Goal: Task Accomplishment & Management: Use online tool/utility

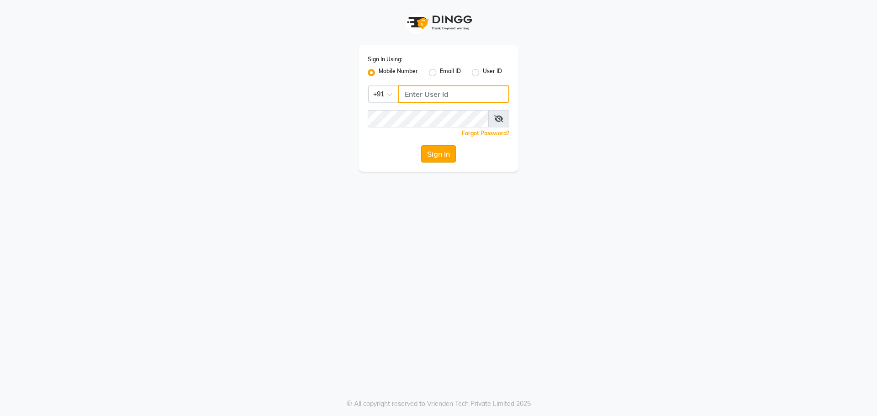
type input "7097097977"
click at [452, 154] on button "Sign In" at bounding box center [438, 153] width 35 height 17
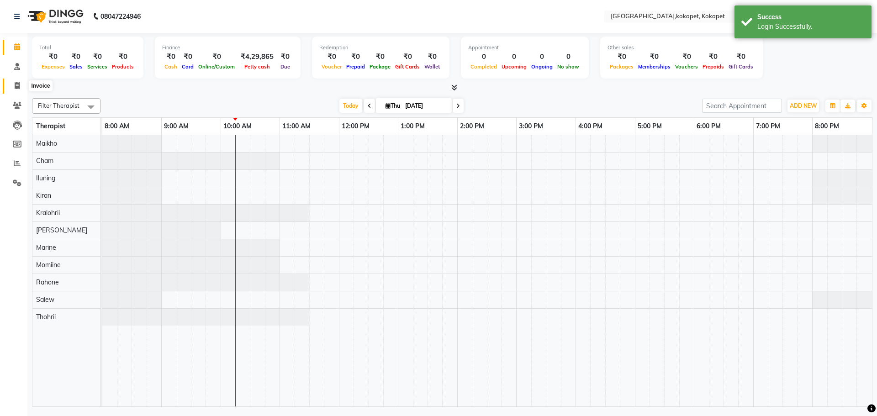
click at [21, 86] on span at bounding box center [17, 86] width 16 height 11
select select "5849"
select select "service"
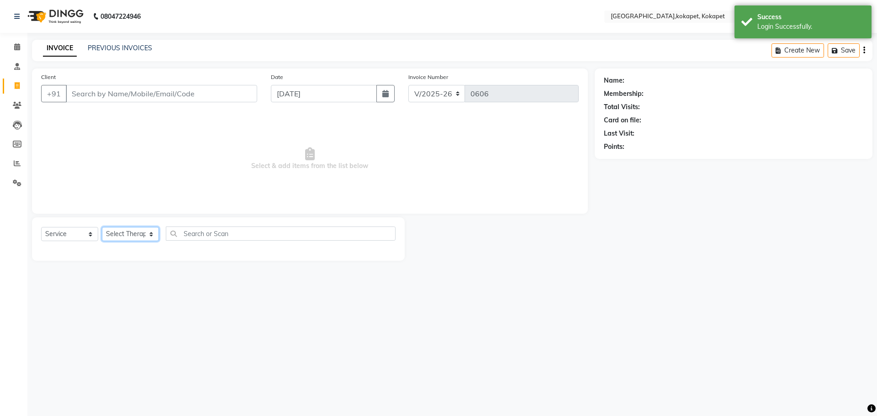
click at [120, 232] on select "Select Therapist [PERSON_NAME] Keerthi Kiran Kralohrii [PERSON_NAME] Marine Moh…" at bounding box center [130, 234] width 57 height 14
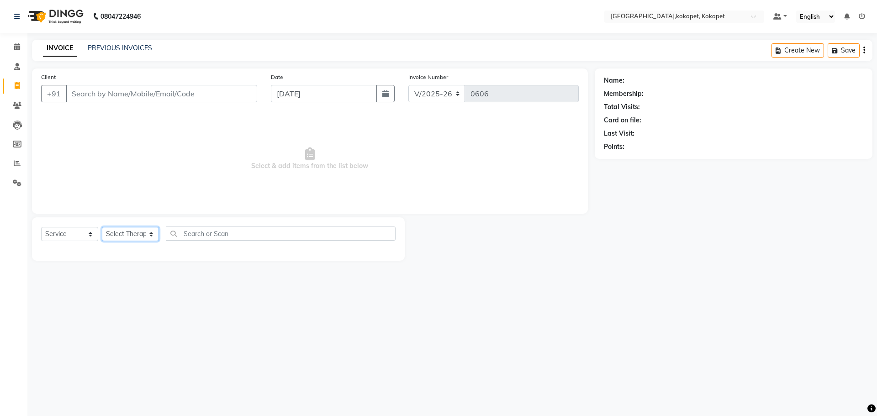
select select "40929"
click at [102, 227] on select "Select Therapist [PERSON_NAME] Keerthi Kiran Kralohrii [PERSON_NAME] Marine Moh…" at bounding box center [130, 234] width 57 height 14
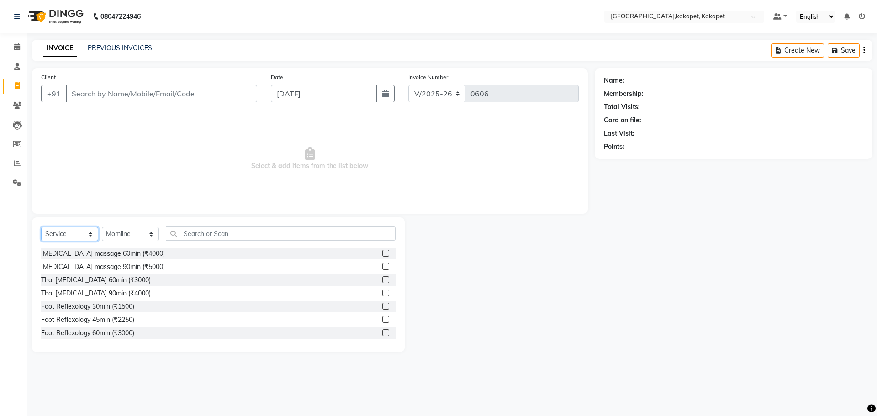
click at [67, 231] on select "Select Service Product Membership Package Voucher Prepaid Gift Card" at bounding box center [69, 234] width 57 height 14
click at [176, 195] on span "Select & add items from the list below" at bounding box center [310, 158] width 538 height 91
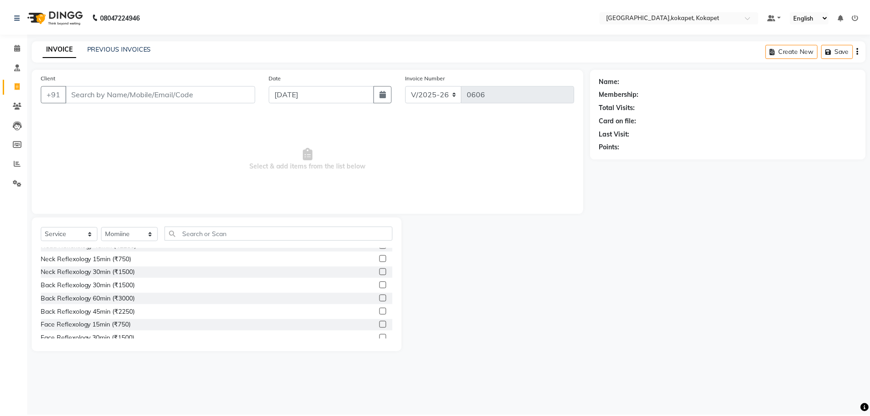
scroll to position [183, 0]
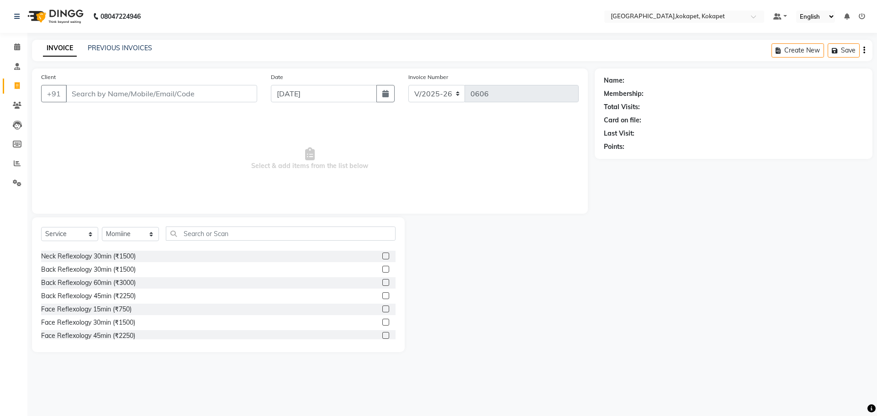
click at [382, 322] on label at bounding box center [385, 322] width 7 height 7
click at [382, 322] on input "checkbox" at bounding box center [385, 323] width 6 height 6
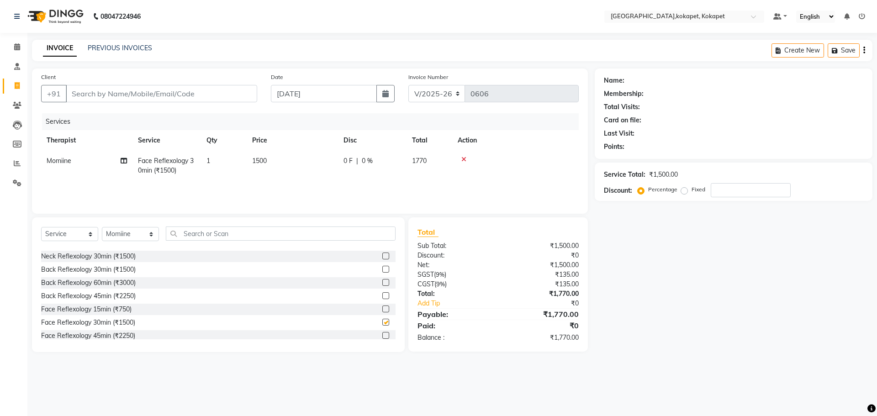
checkbox input "false"
click at [146, 93] on input "Client" at bounding box center [161, 93] width 191 height 17
type input "9"
type input "0"
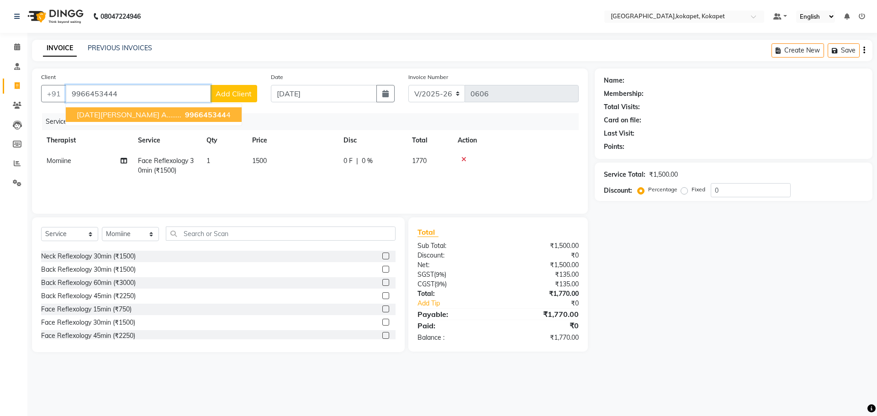
type input "9966453444"
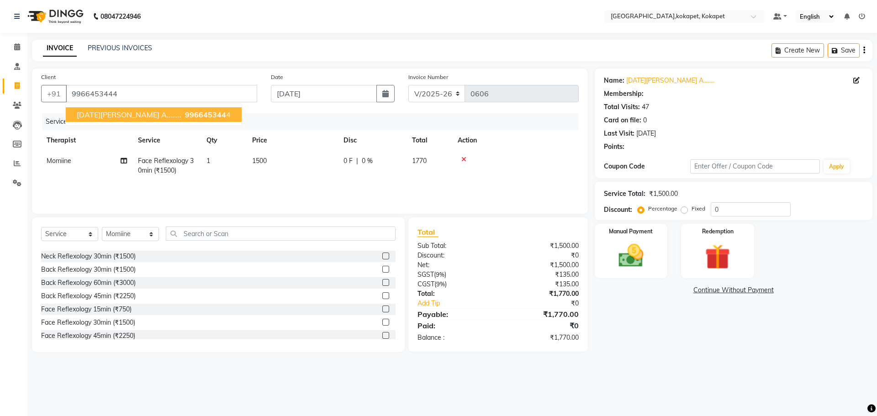
select select "1: Object"
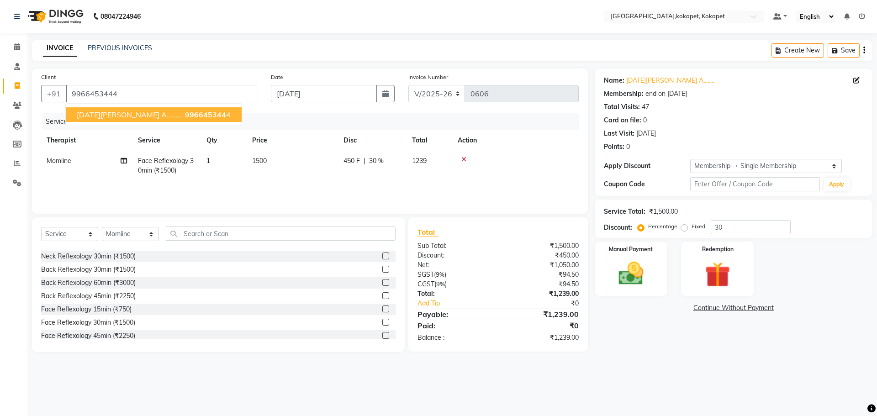
click at [185, 113] on span "996645344" at bounding box center [205, 114] width 41 height 9
type input "0"
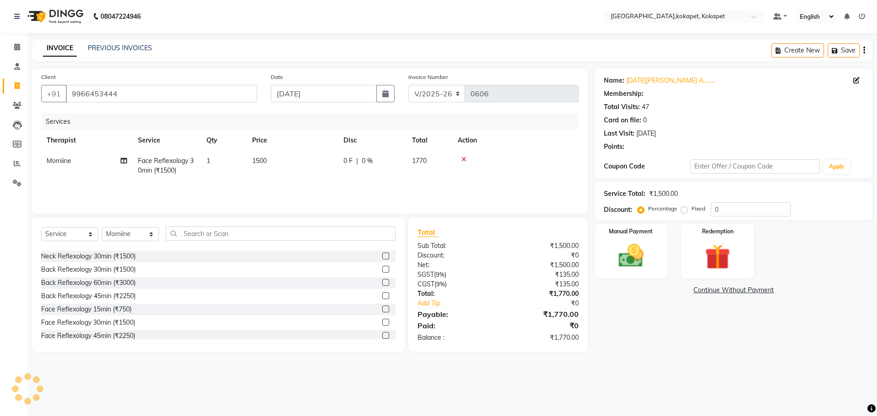
select select "1: Object"
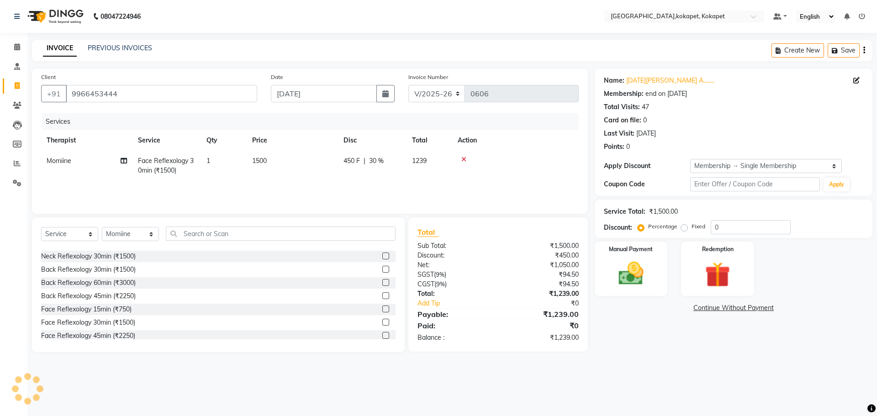
type input "30"
click at [375, 160] on span "30 %" at bounding box center [376, 161] width 15 height 10
select select "40929"
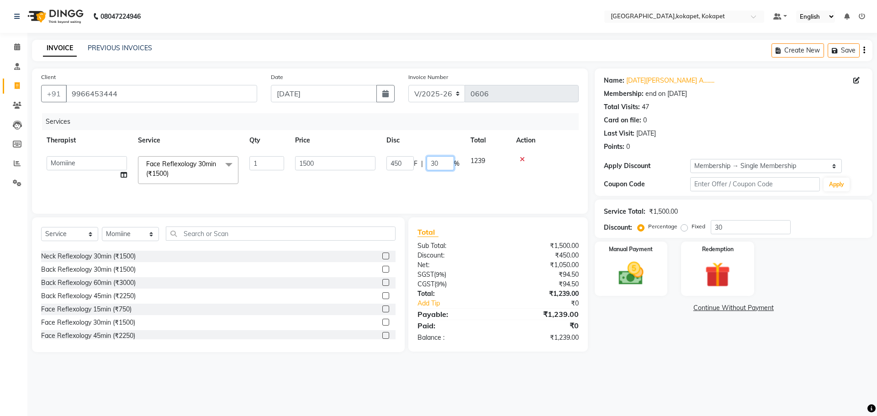
click at [442, 162] on input "30" at bounding box center [440, 163] width 27 height 14
type input "3"
type input "0"
click at [520, 159] on div at bounding box center [516, 159] width 116 height 6
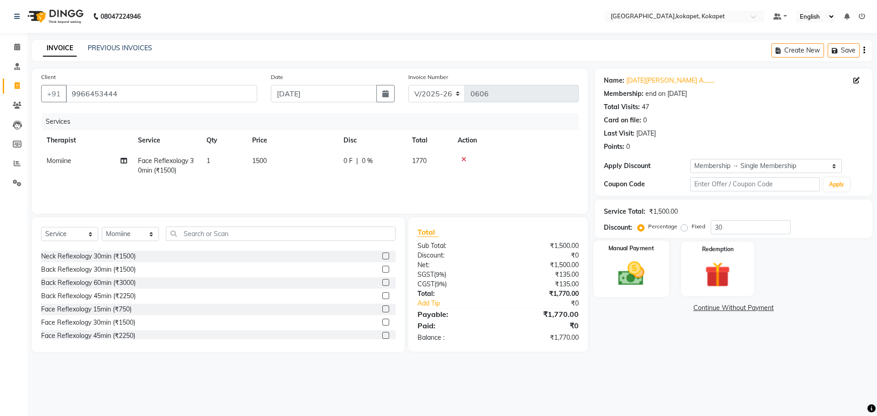
click at [636, 281] on img at bounding box center [631, 274] width 42 height 30
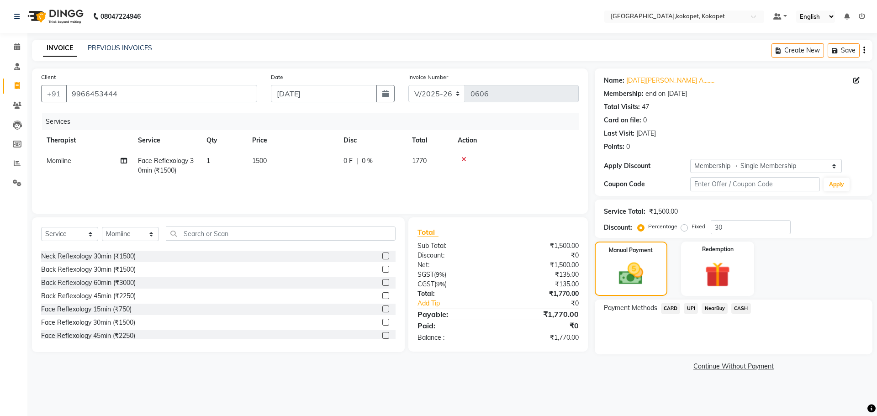
click at [669, 309] on span "CARD" at bounding box center [671, 308] width 20 height 11
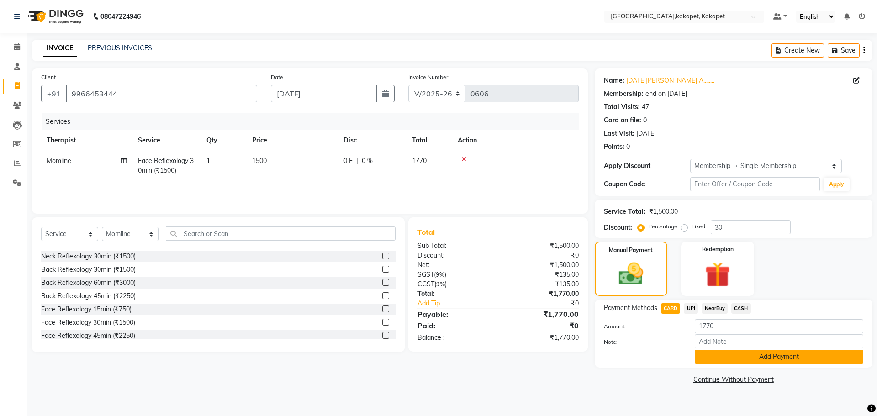
click at [756, 359] on button "Add Payment" at bounding box center [779, 357] width 169 height 14
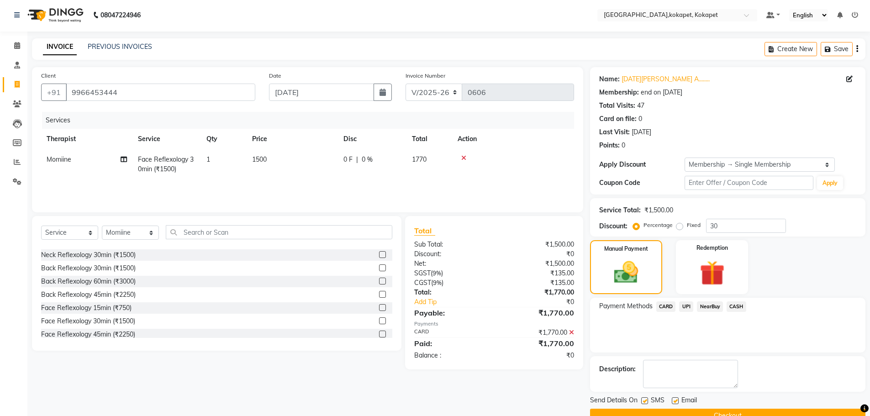
scroll to position [22, 0]
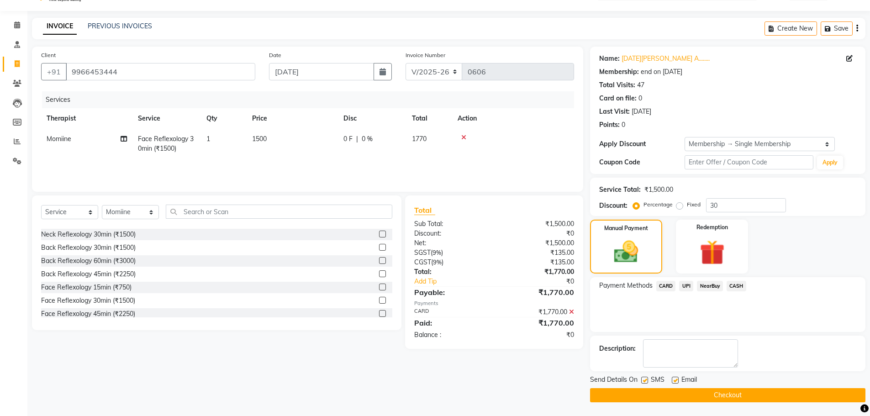
click at [708, 396] on button "Checkout" at bounding box center [727, 395] width 275 height 14
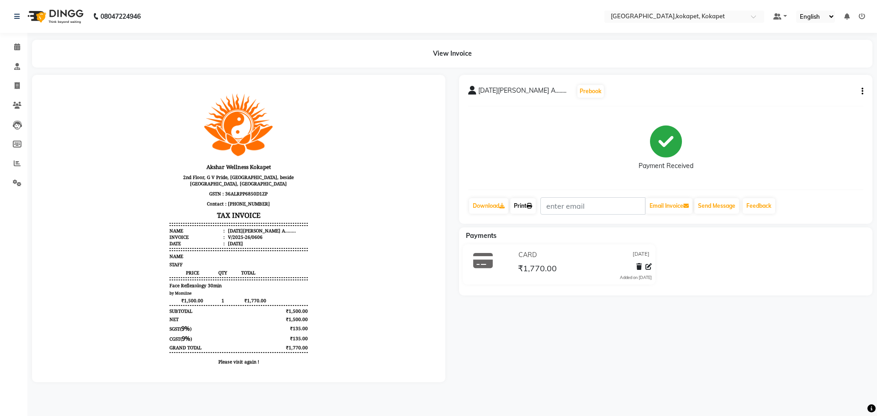
click at [532, 206] on icon at bounding box center [529, 205] width 5 height 5
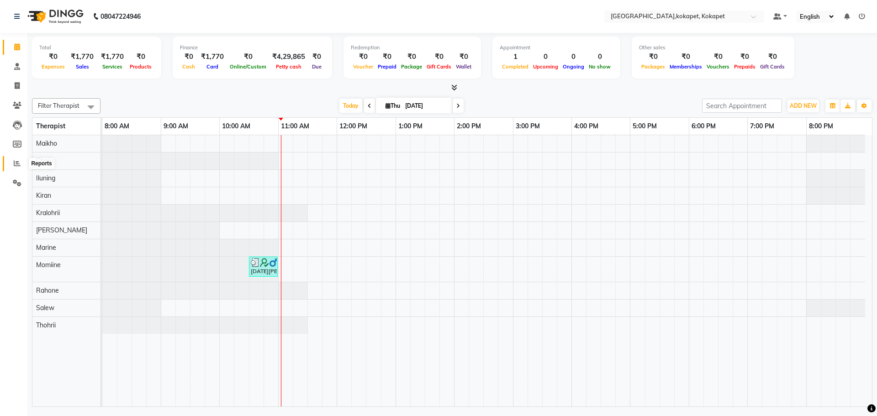
drag, startPoint x: 23, startPoint y: 163, endPoint x: 0, endPoint y: 166, distance: 23.5
click at [23, 163] on span at bounding box center [17, 163] width 16 height 11
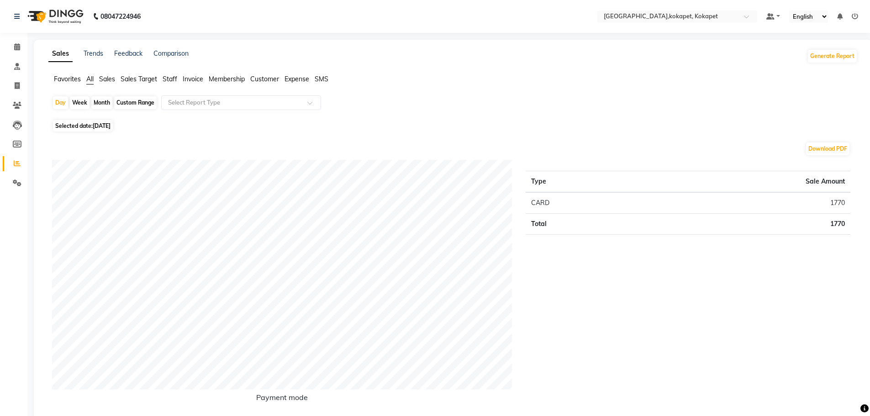
click at [165, 80] on span "Staff" at bounding box center [170, 79] width 15 height 8
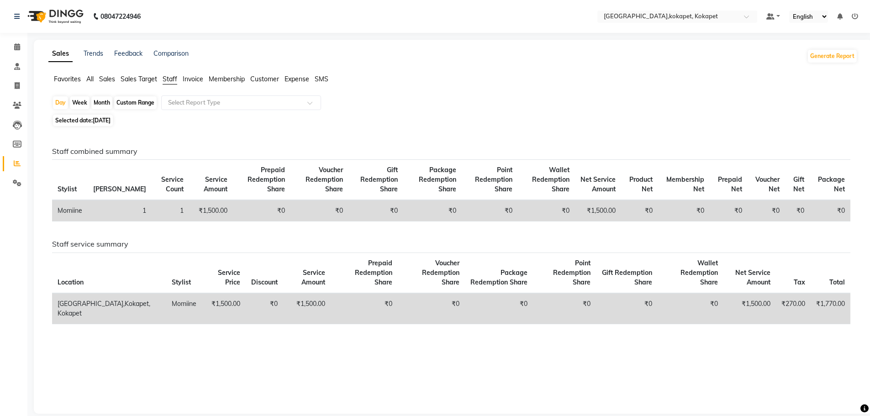
click at [150, 78] on span "Sales Target" at bounding box center [139, 79] width 37 height 8
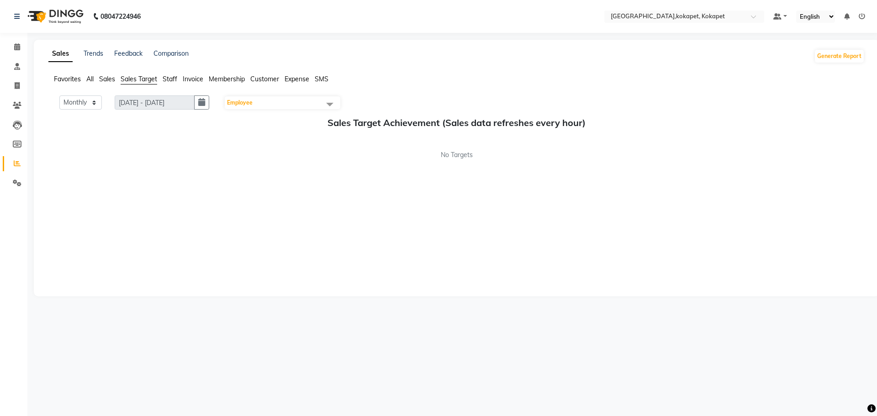
click at [126, 79] on span "Sales Target" at bounding box center [139, 79] width 37 height 8
click at [113, 78] on span "Sales" at bounding box center [107, 79] width 16 height 8
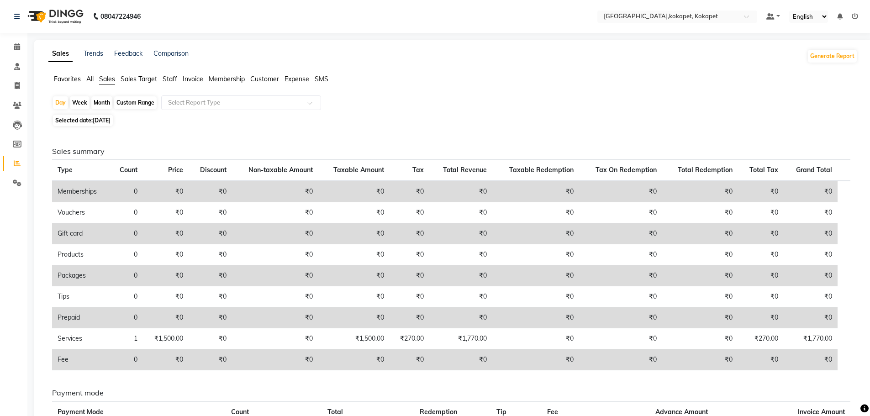
click at [93, 84] on li "All" at bounding box center [89, 79] width 7 height 10
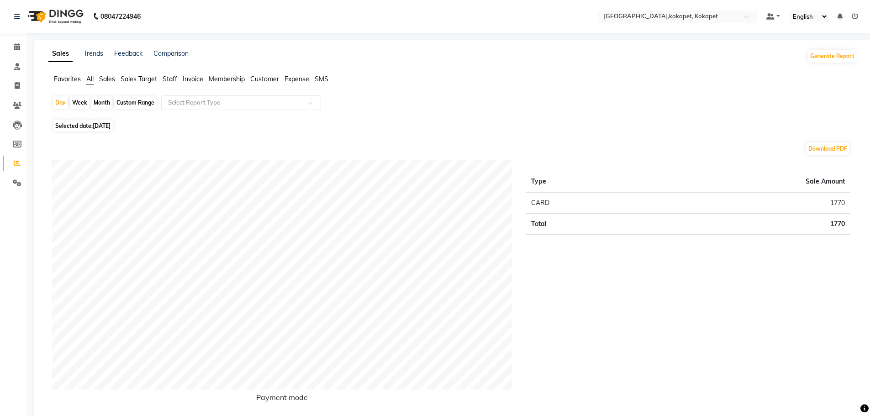
click at [105, 101] on div "Month" at bounding box center [101, 102] width 21 height 13
select select "9"
select select "2025"
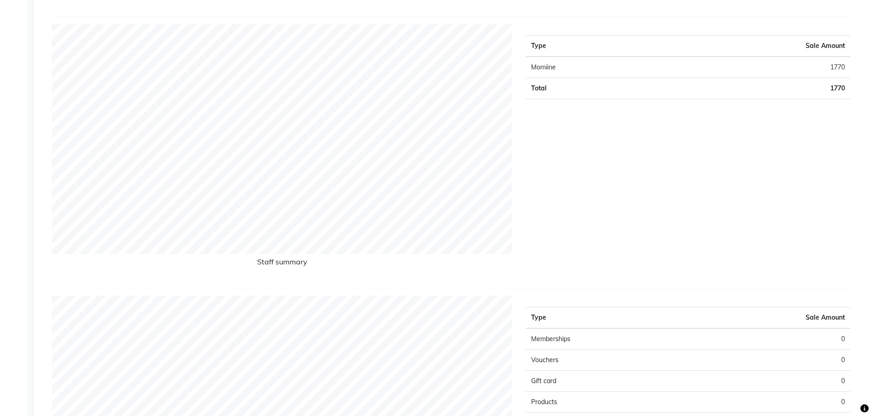
scroll to position [433, 0]
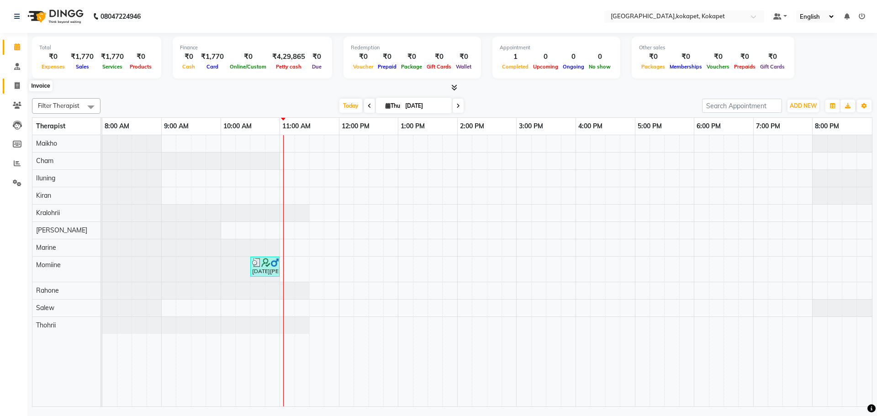
click at [19, 89] on span at bounding box center [17, 86] width 16 height 11
select select "5849"
select select "service"
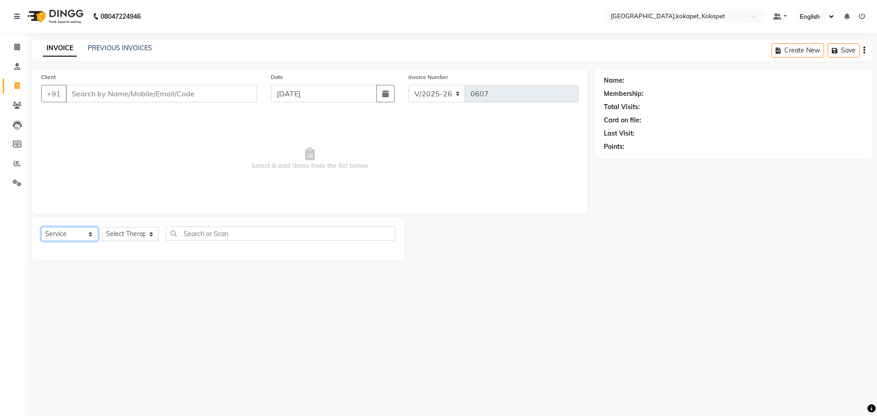
click at [80, 234] on select "Select Service Product Membership Package Voucher Prepaid Gift Card" at bounding box center [69, 234] width 57 height 14
click at [121, 223] on div "Select Service Product Membership Package Voucher Prepaid Gift Card Select Ther…" at bounding box center [218, 238] width 373 height 43
click at [128, 235] on select "Select Therapist [PERSON_NAME] Keerthi Kiran Kralohrii [PERSON_NAME] Marine Moh…" at bounding box center [130, 234] width 57 height 14
click at [151, 231] on select "Select Therapist [PERSON_NAME] Keerthi Kiran Kralohrii [PERSON_NAME] Marine Moh…" at bounding box center [130, 234] width 57 height 14
